Goal: Find specific page/section: Find specific page/section

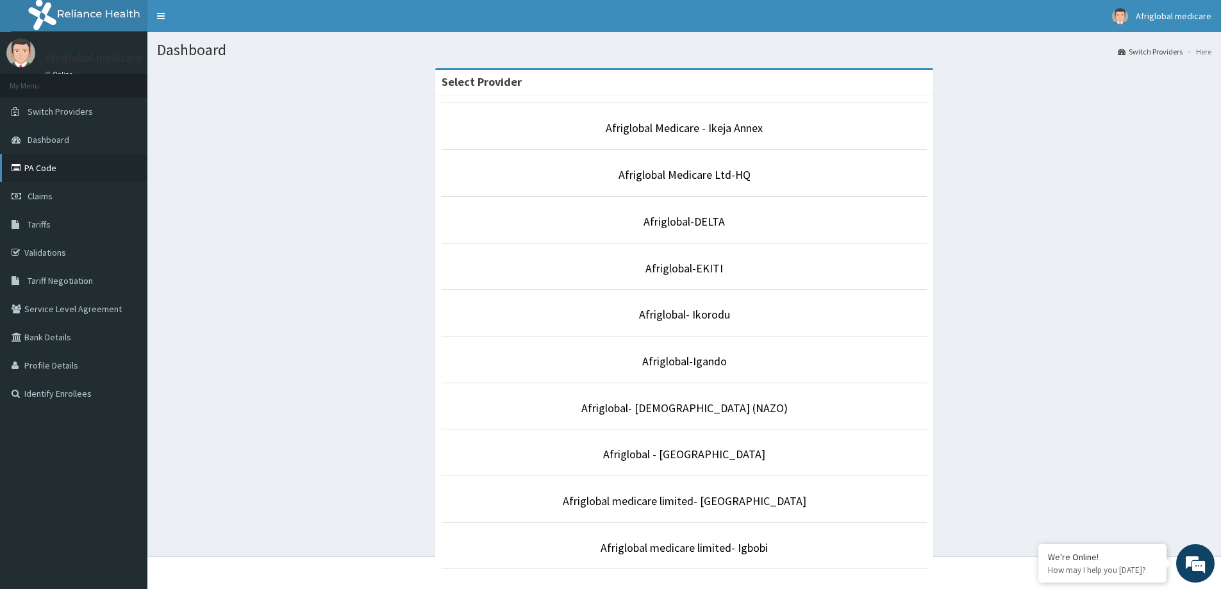
click at [31, 169] on link "PA Code" at bounding box center [73, 168] width 147 height 28
click at [677, 178] on link "Afriglobal Medicare Ltd-HQ" at bounding box center [685, 174] width 132 height 15
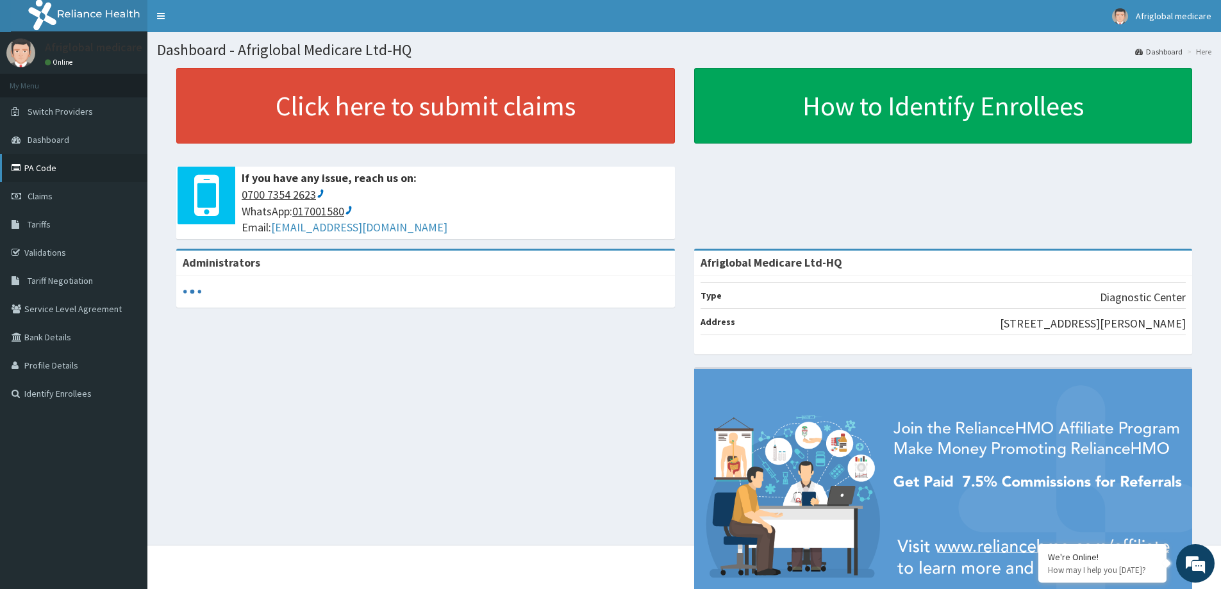
click at [39, 165] on link "PA Code" at bounding box center [73, 168] width 147 height 28
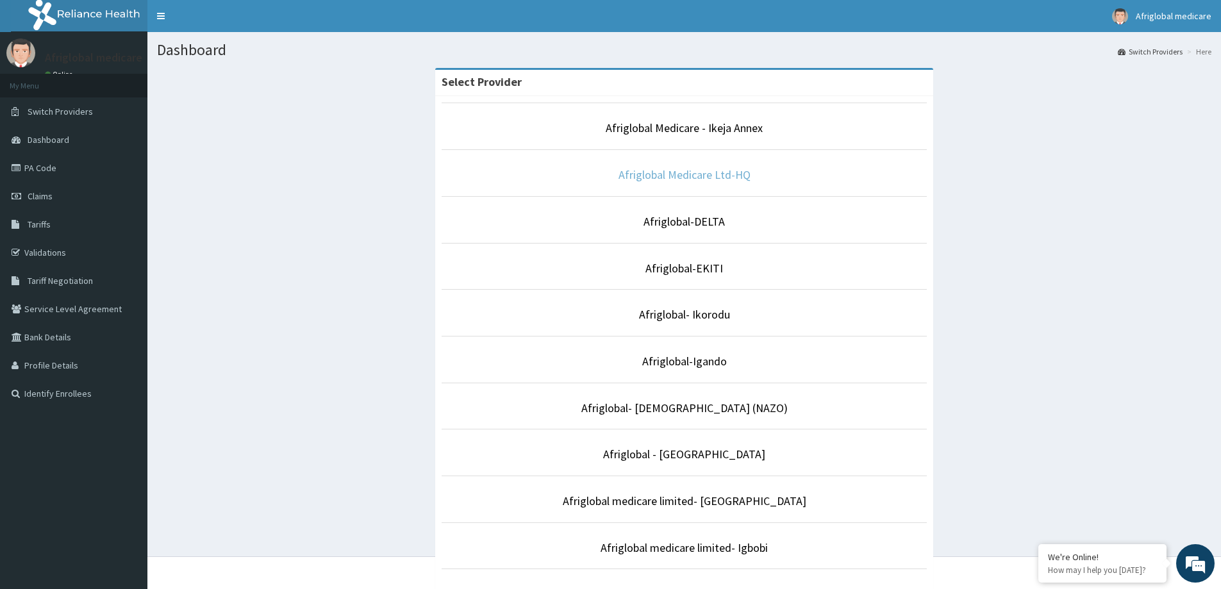
click at [720, 174] on link "Afriglobal Medicare Ltd-HQ" at bounding box center [685, 174] width 132 height 15
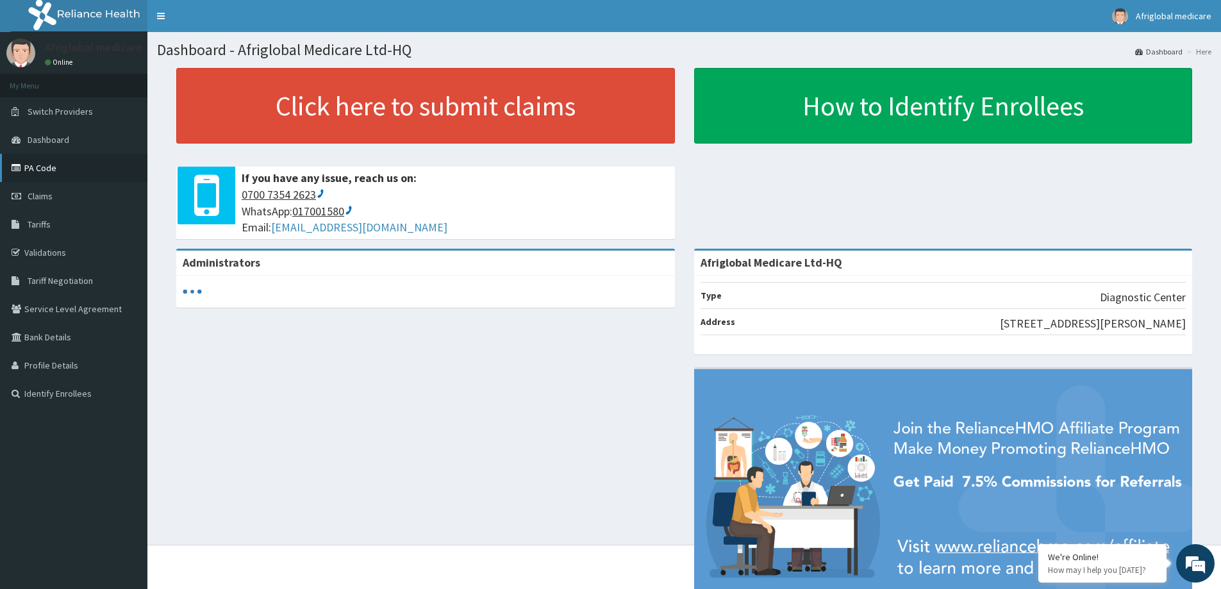
click at [51, 167] on link "PA Code" at bounding box center [73, 168] width 147 height 28
